Goal: Information Seeking & Learning: Learn about a topic

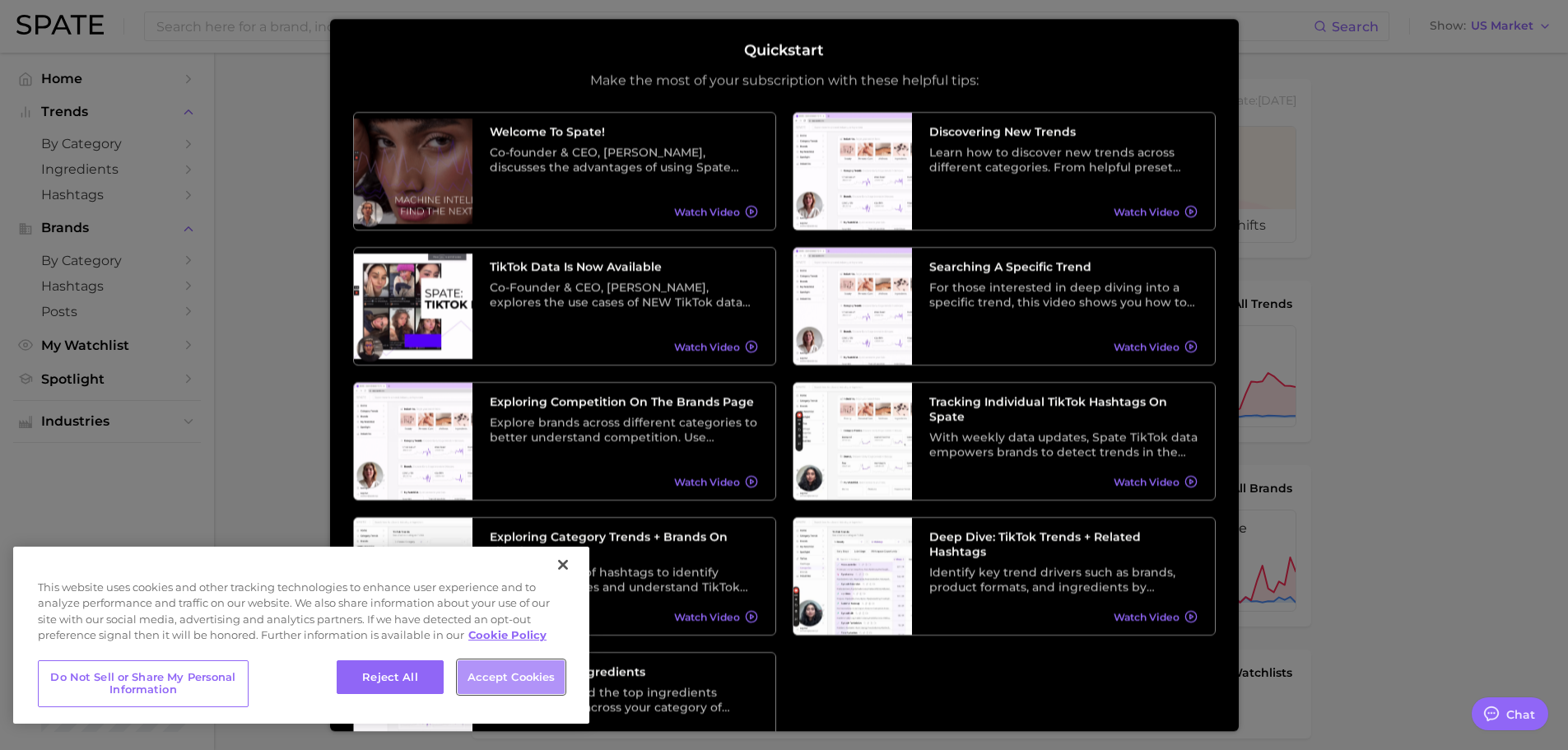
click at [479, 677] on button "Accept Cookies" at bounding box center [511, 677] width 107 height 34
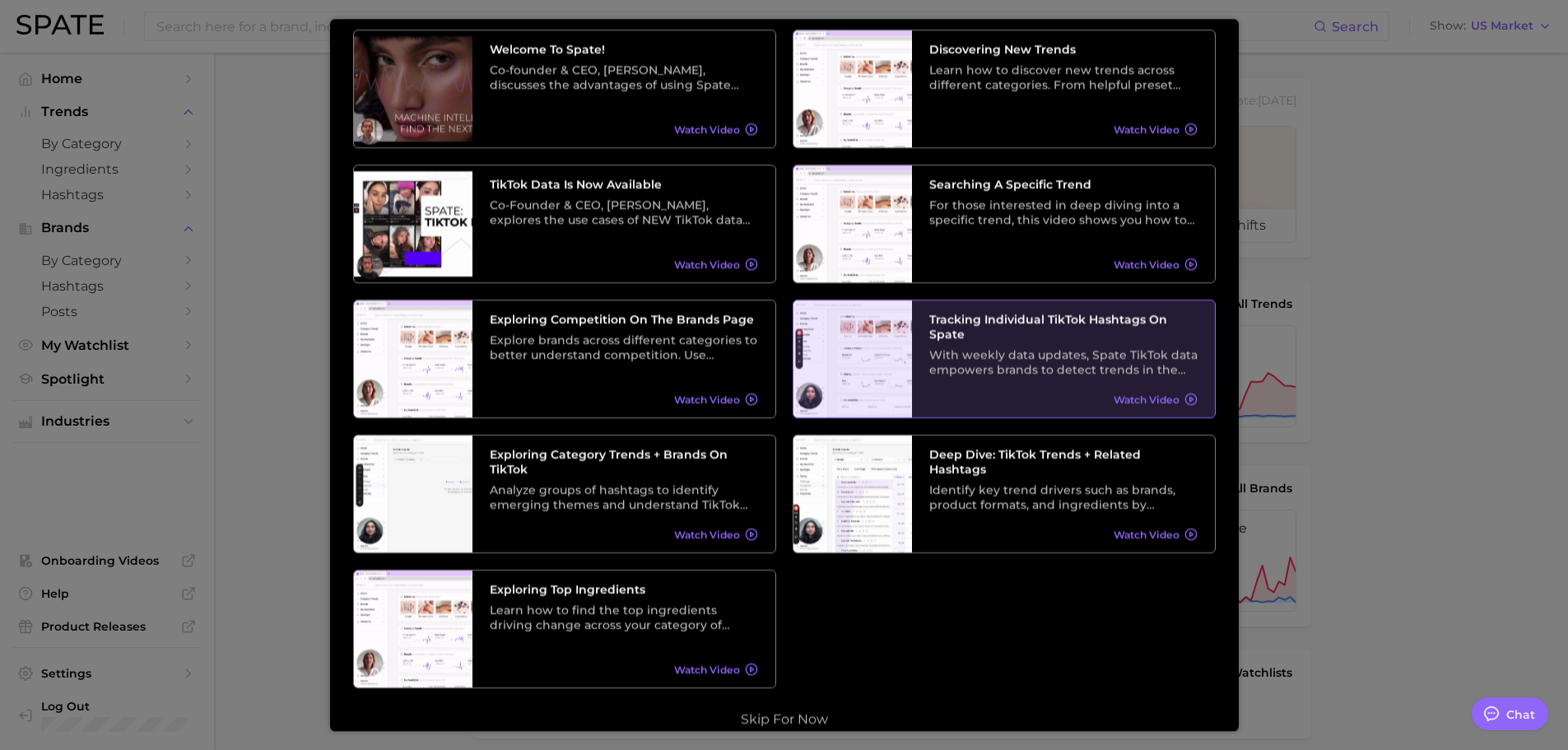
scroll to position [102, 0]
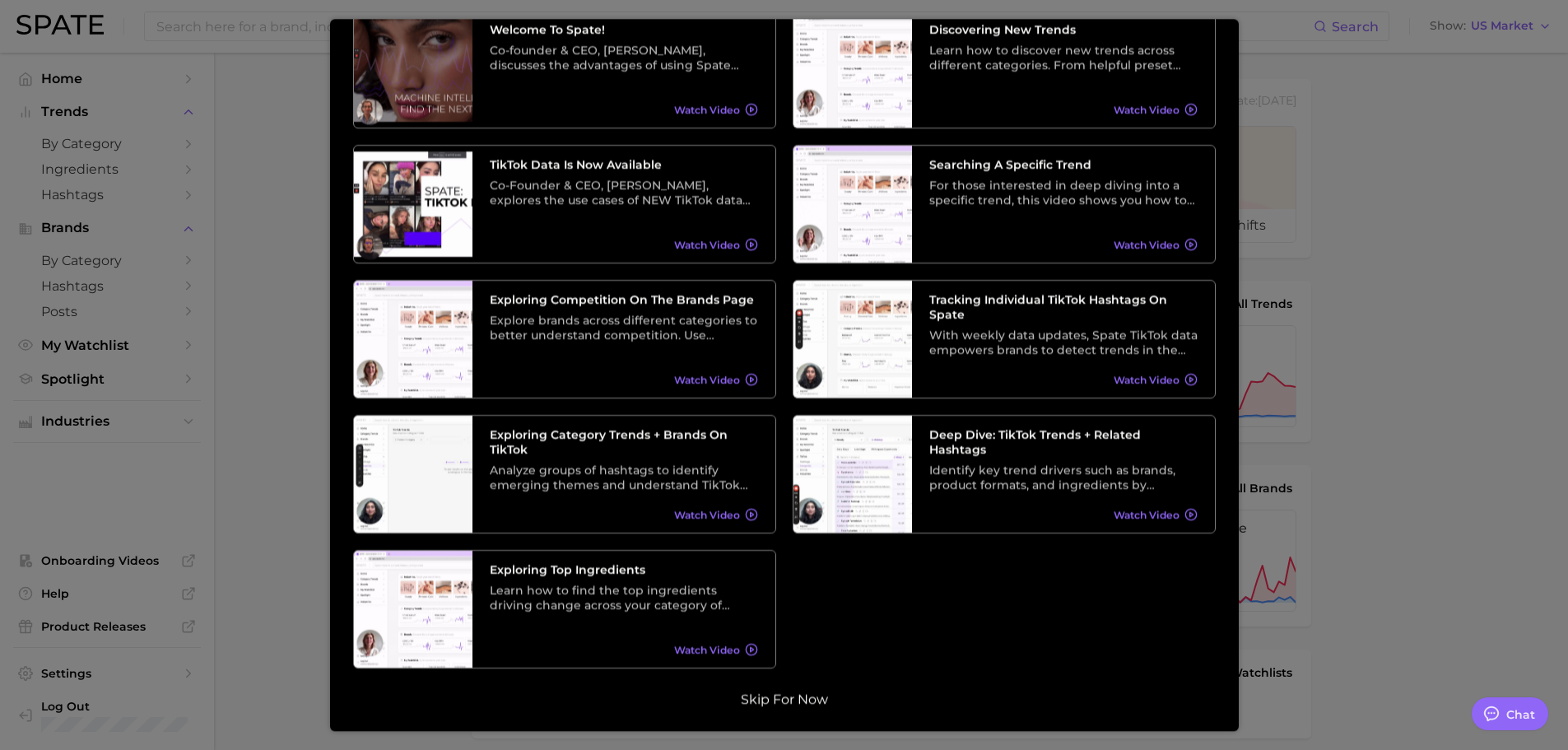
click at [786, 693] on button "Skip for now" at bounding box center [784, 699] width 97 height 16
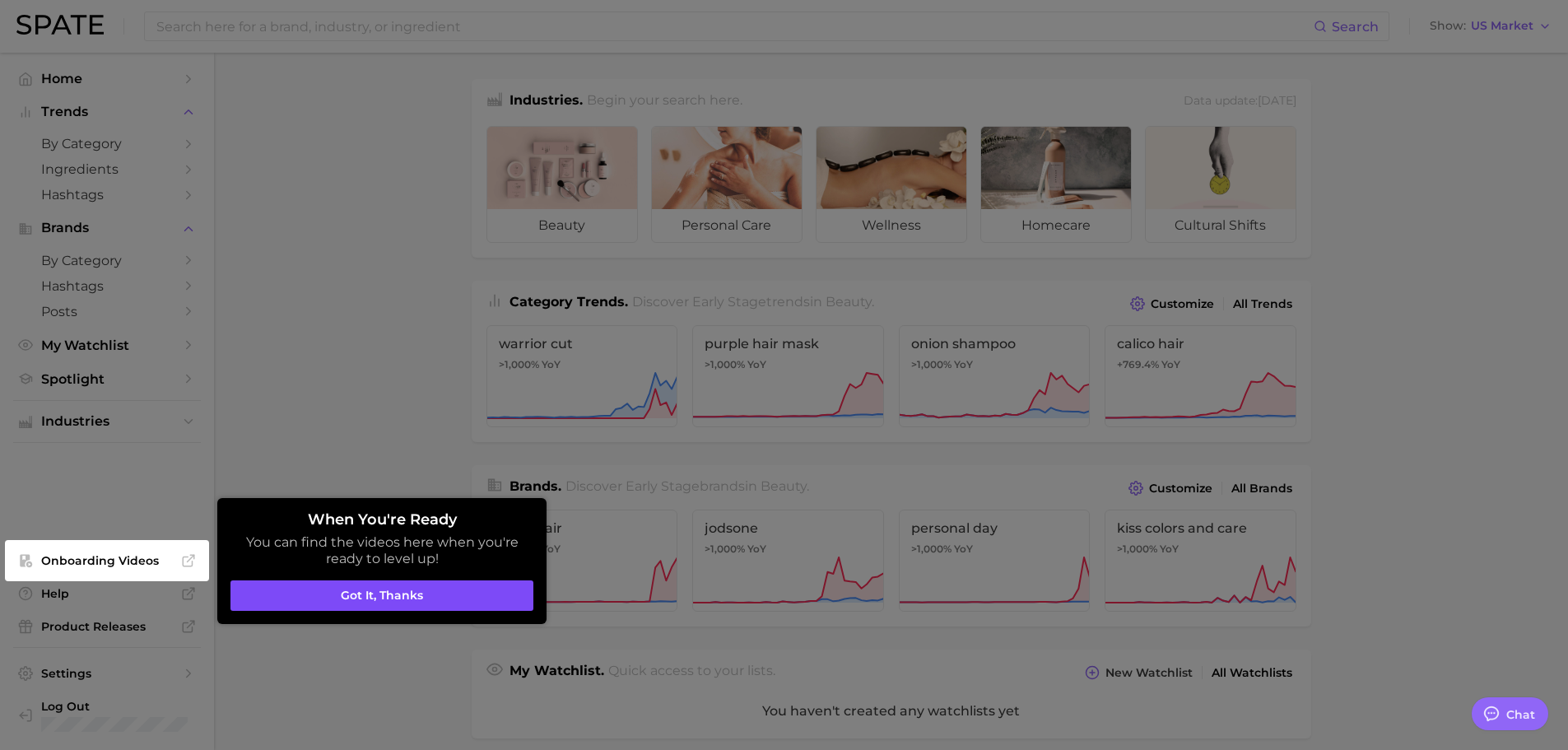
click at [440, 594] on button "Got it, thanks" at bounding box center [381, 595] width 303 height 32
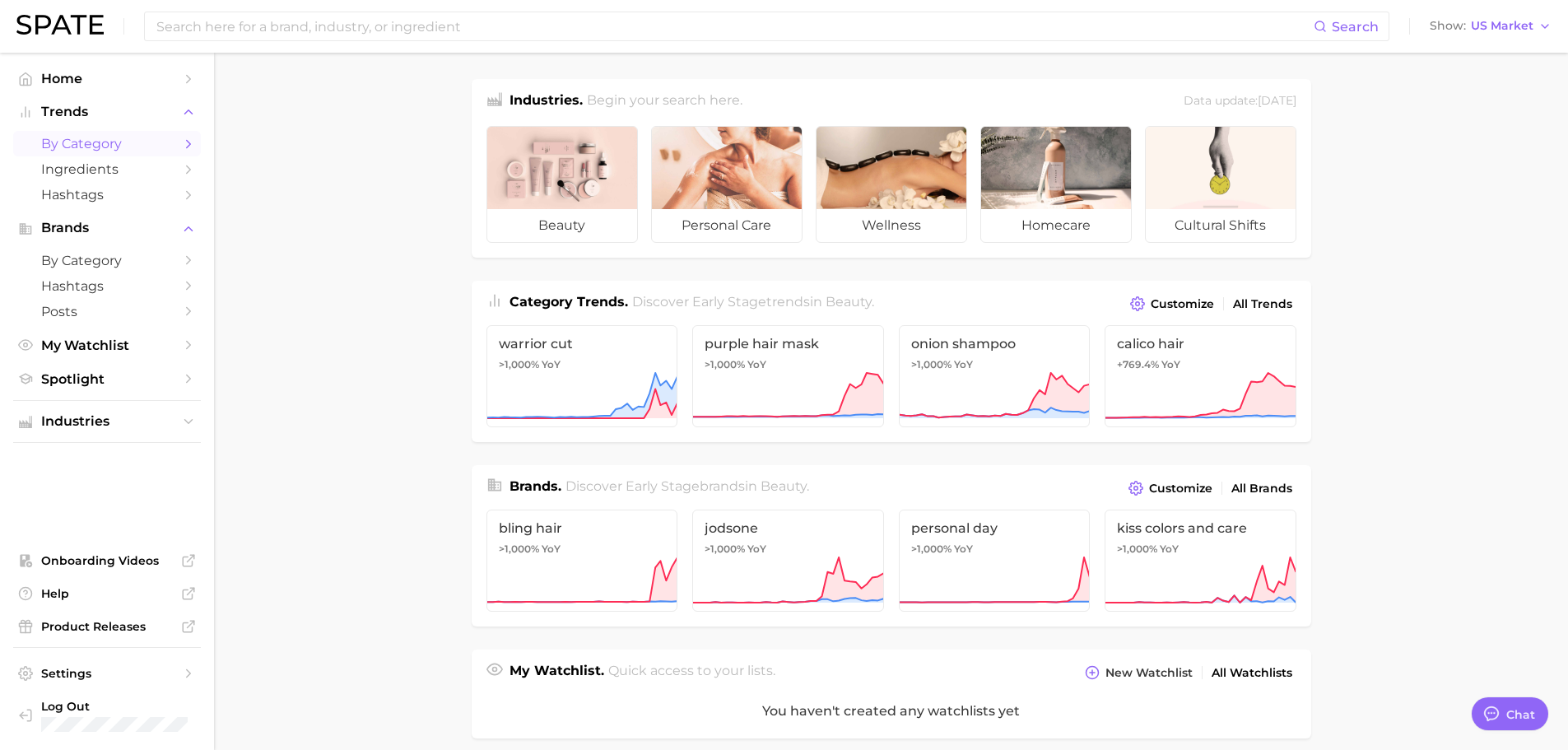
click at [92, 144] on span "by Category" at bounding box center [107, 143] width 132 height 15
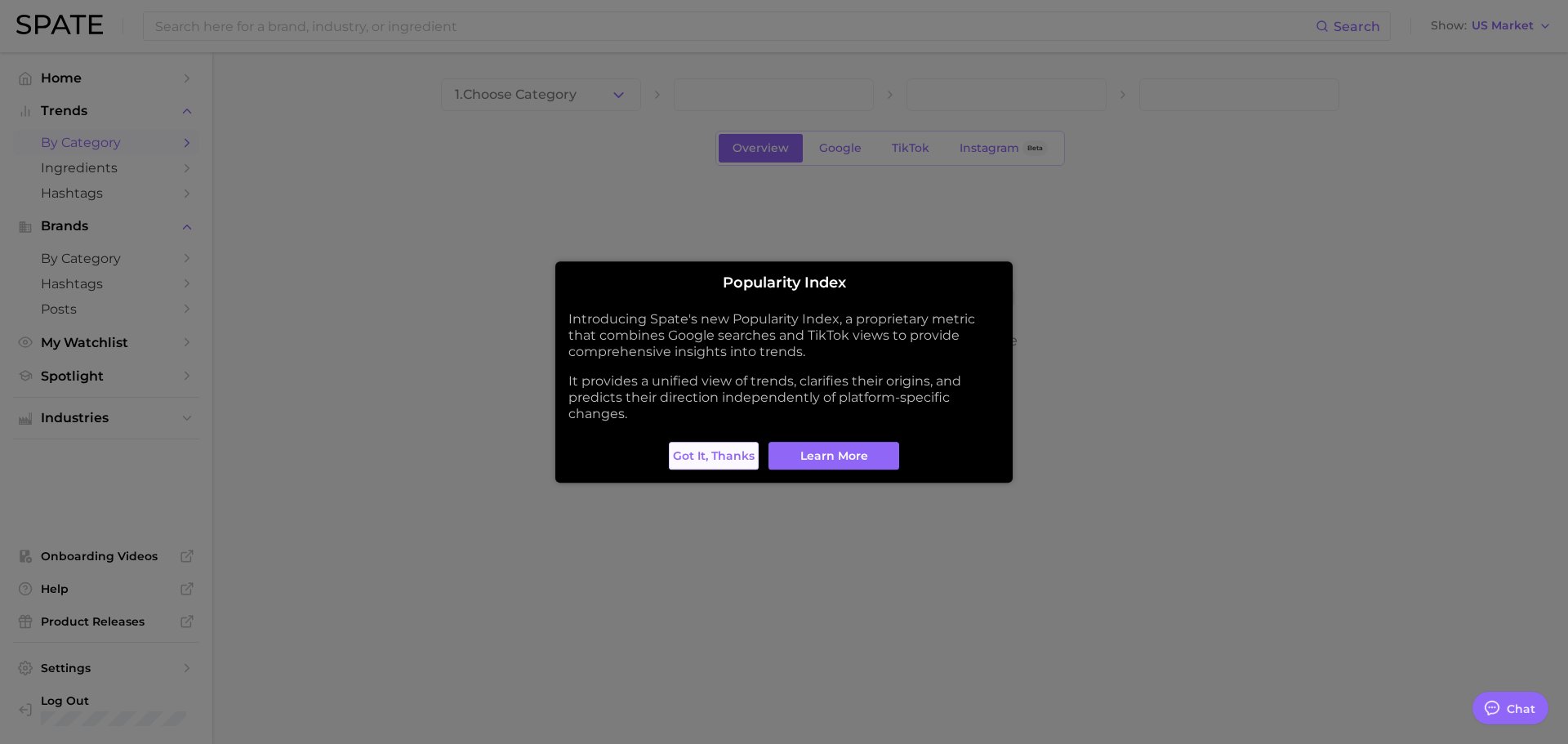
click at [676, 452] on span "Got it, thanks" at bounding box center [714, 456] width 82 height 14
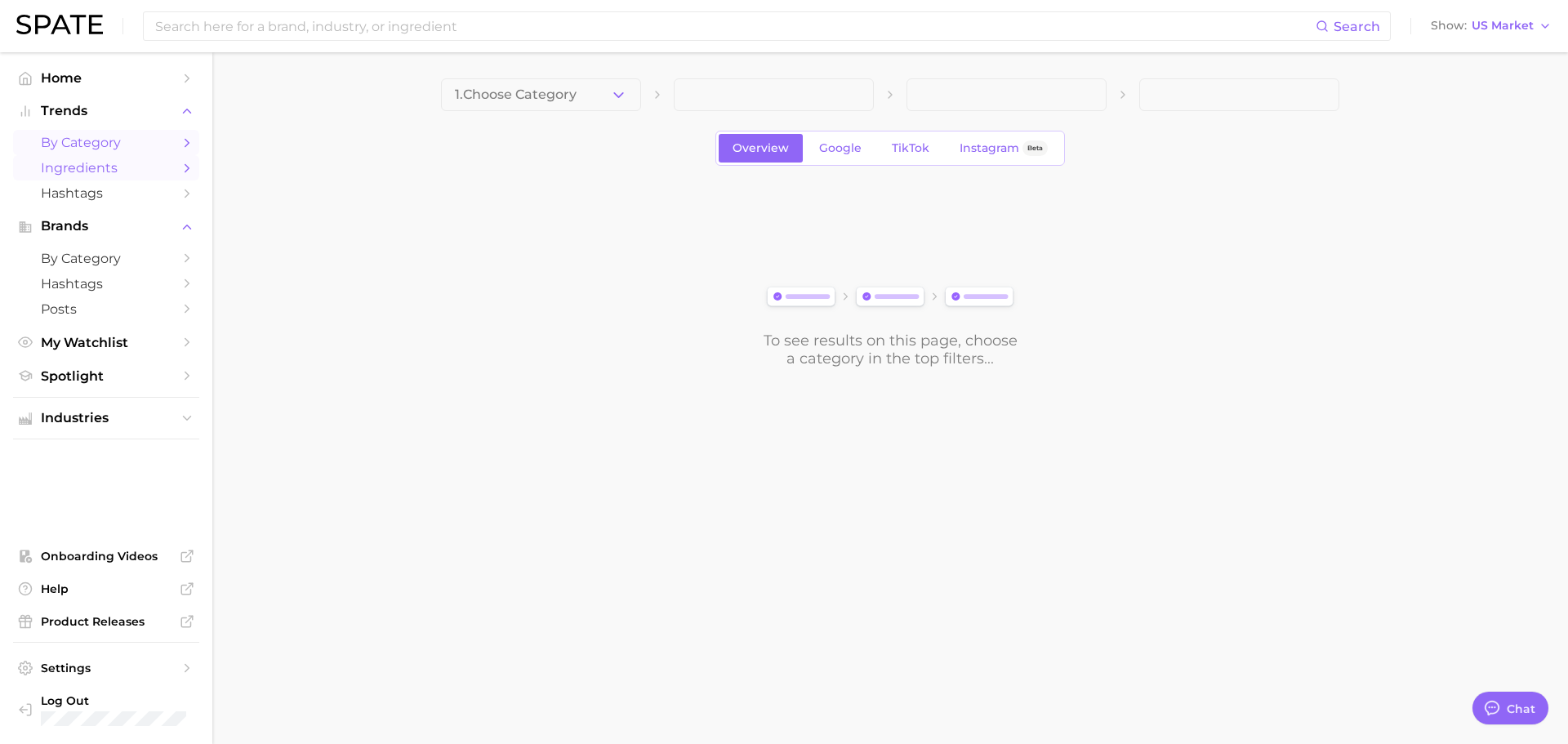
click at [104, 169] on span "Ingredients" at bounding box center [106, 168] width 131 height 15
click at [617, 98] on icon "button" at bounding box center [619, 95] width 17 height 17
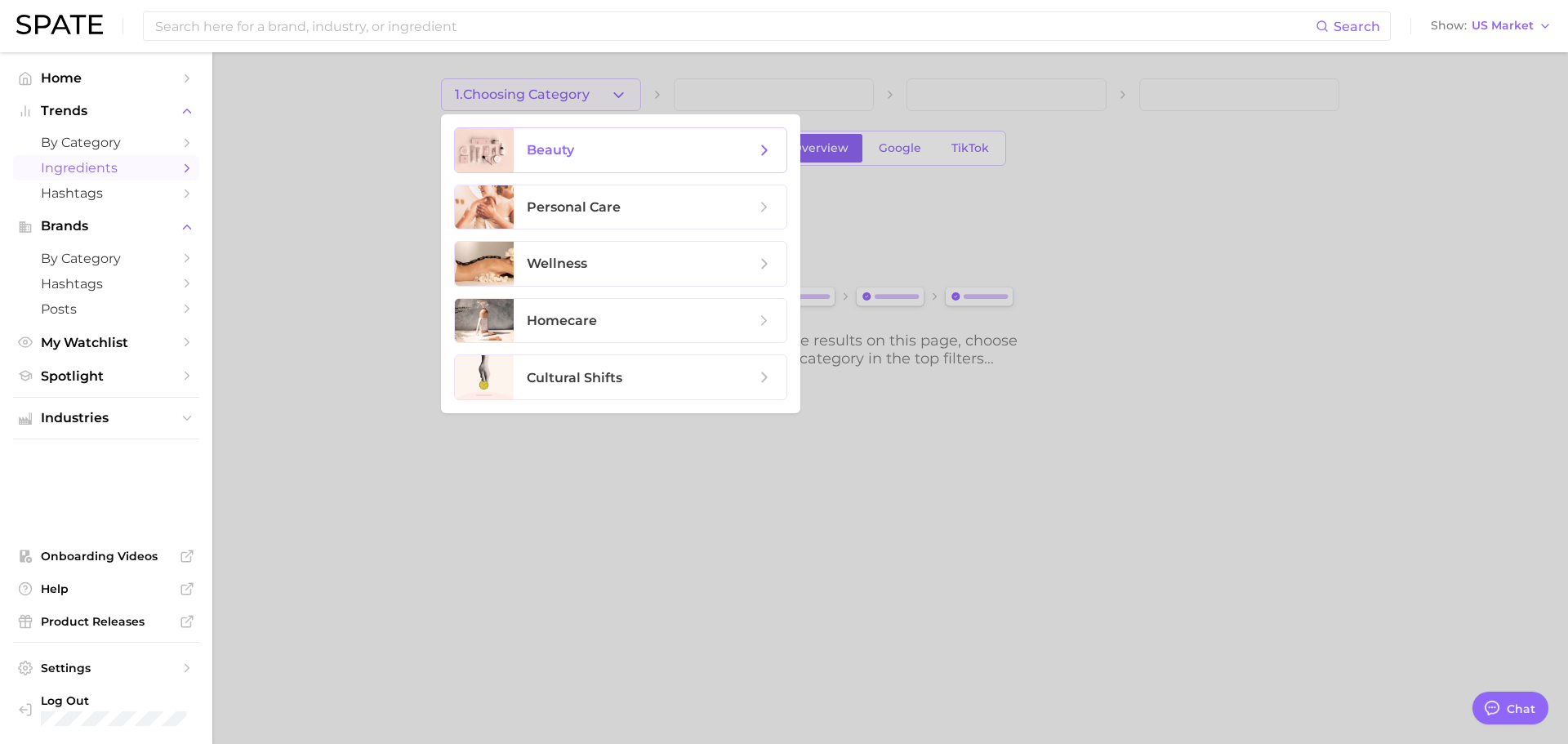
click at [604, 157] on span "beauty" at bounding box center [641, 150] width 228 height 18
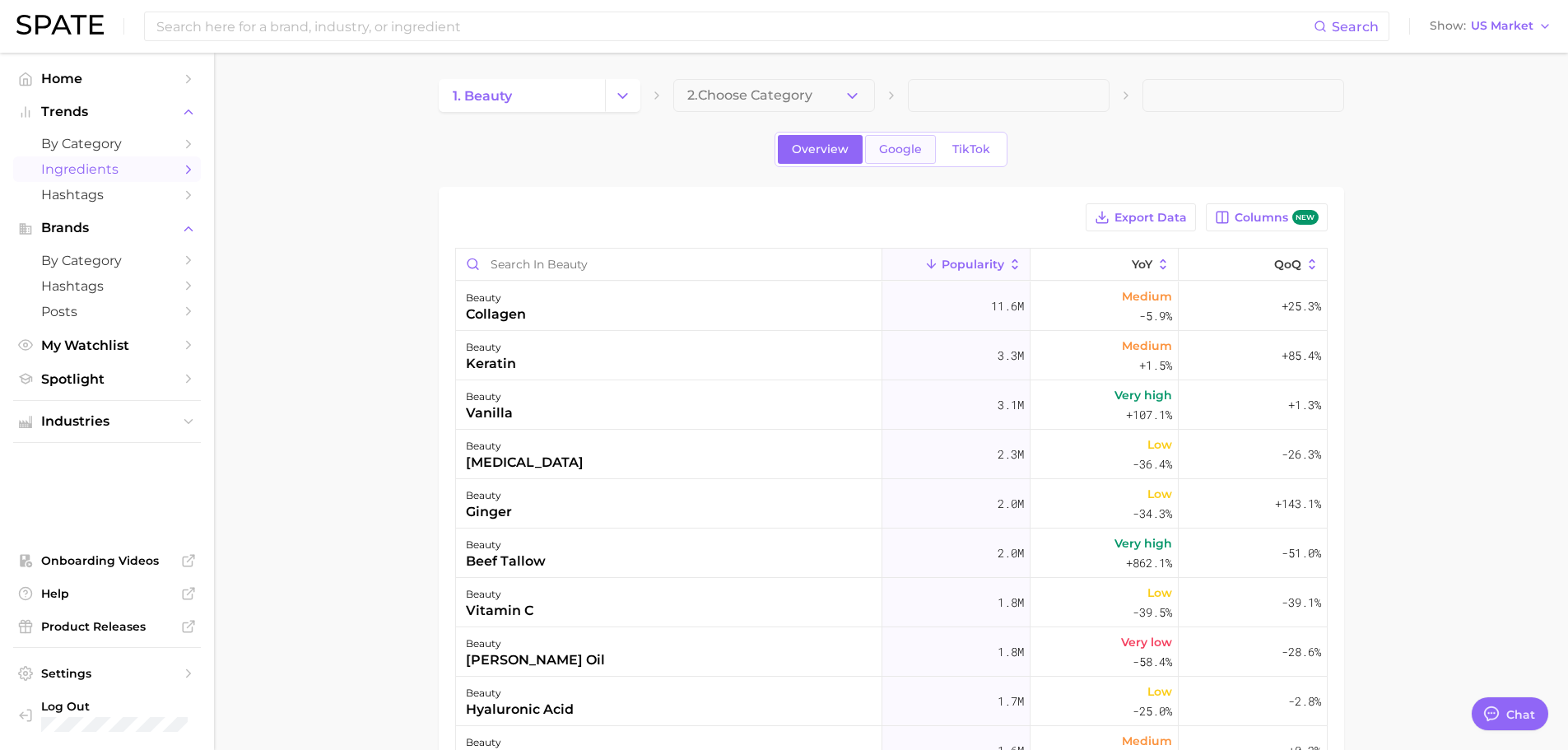
click at [901, 152] on span "Google" at bounding box center [900, 149] width 43 height 14
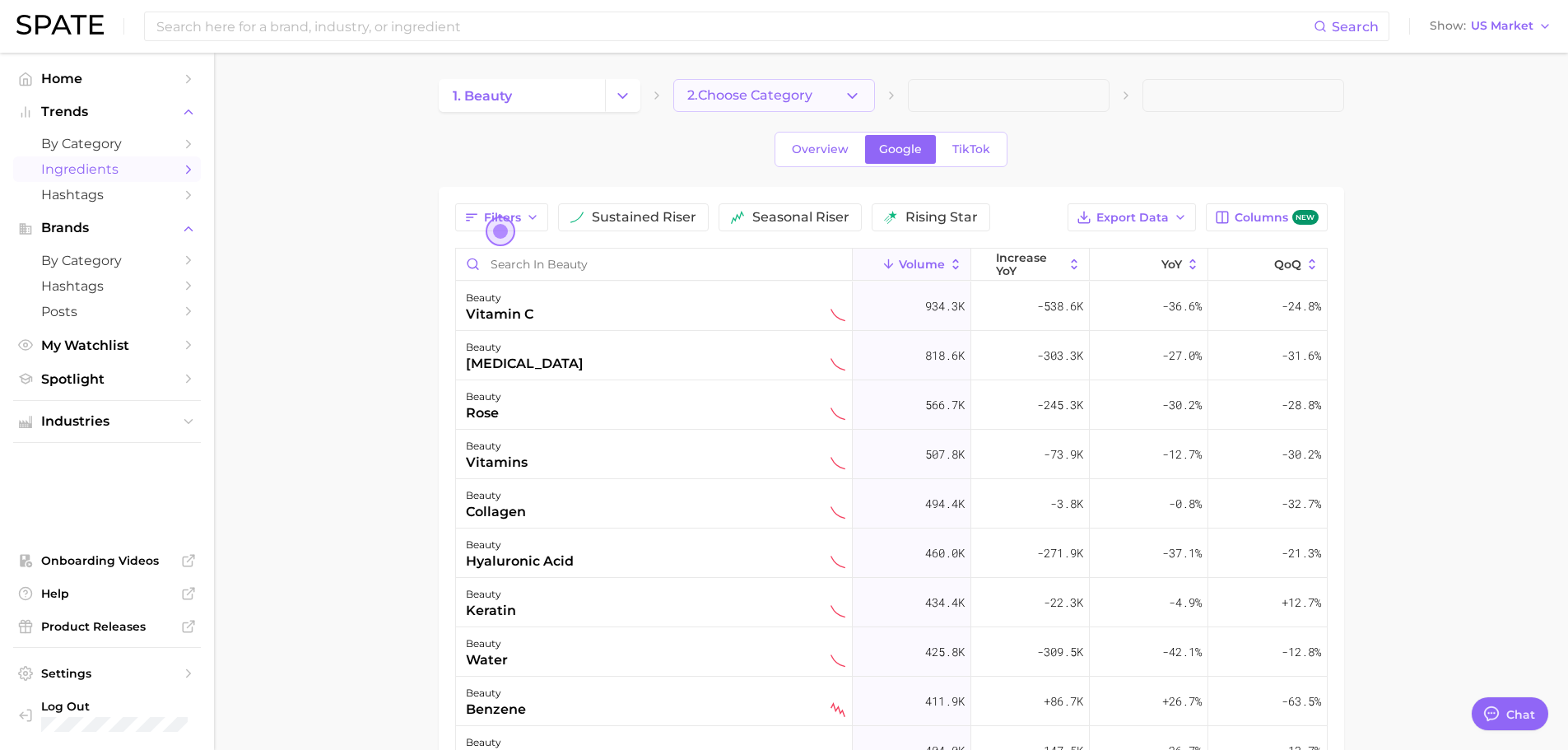
click at [739, 92] on span "2. Choose Category" at bounding box center [749, 96] width 125 height 15
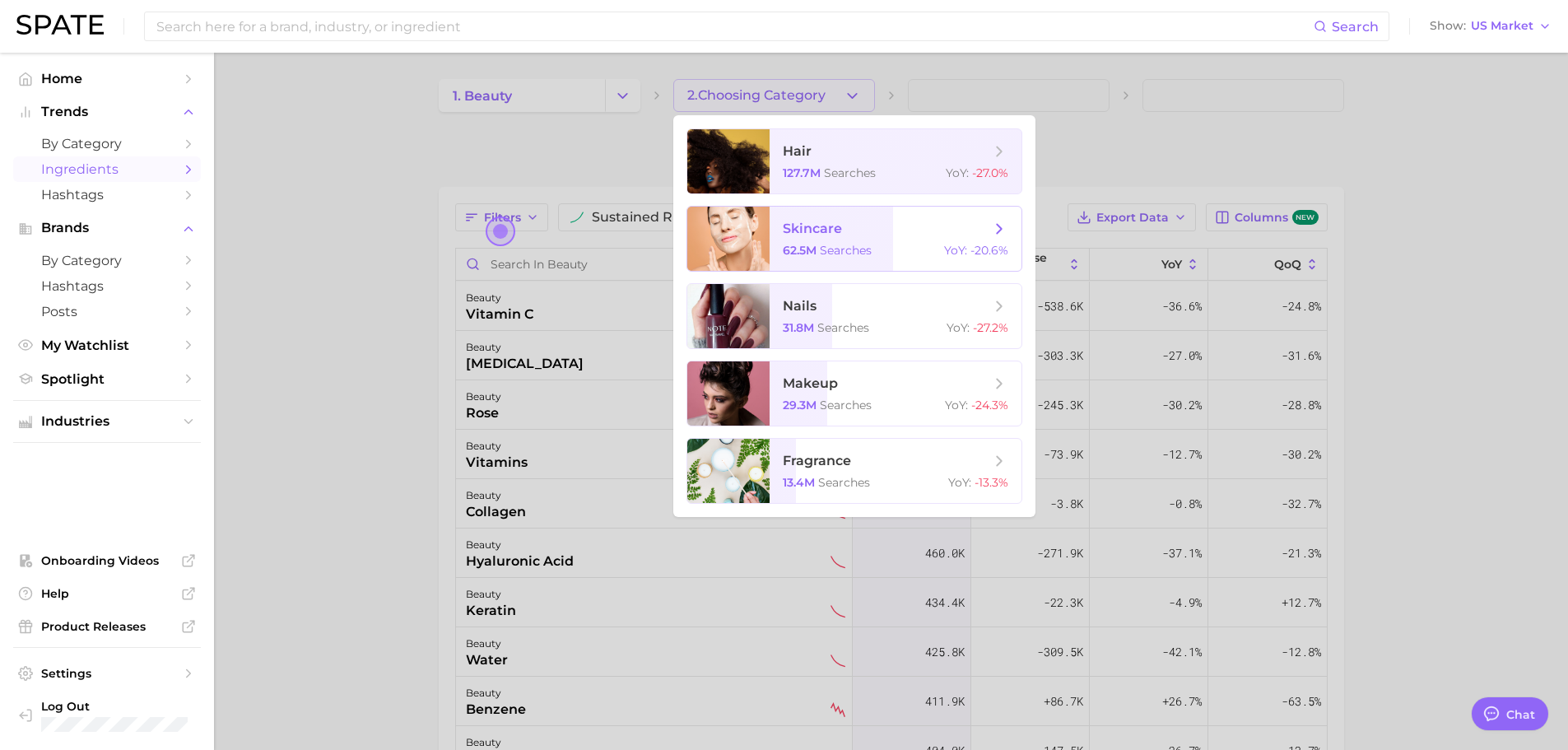
click at [809, 246] on span "62.5m" at bounding box center [799, 250] width 33 height 15
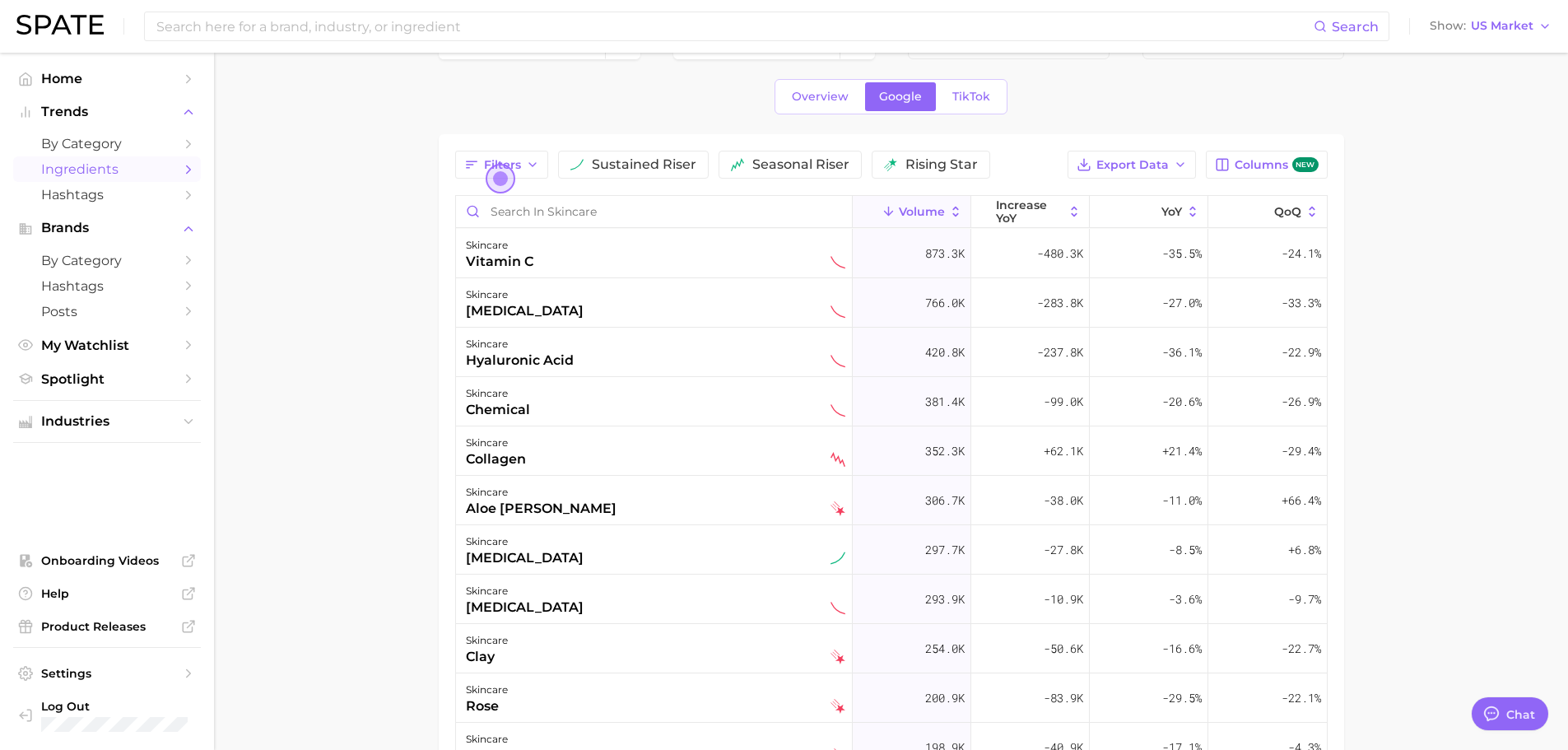
scroll to position [82, 0]
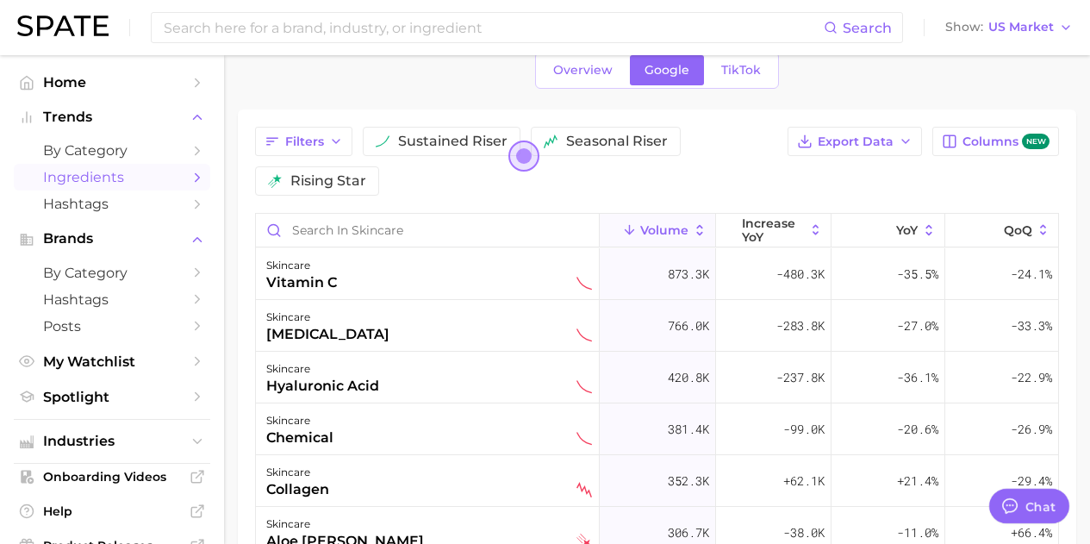
type textarea "x"
